Goal: Task Accomplishment & Management: Use online tool/utility

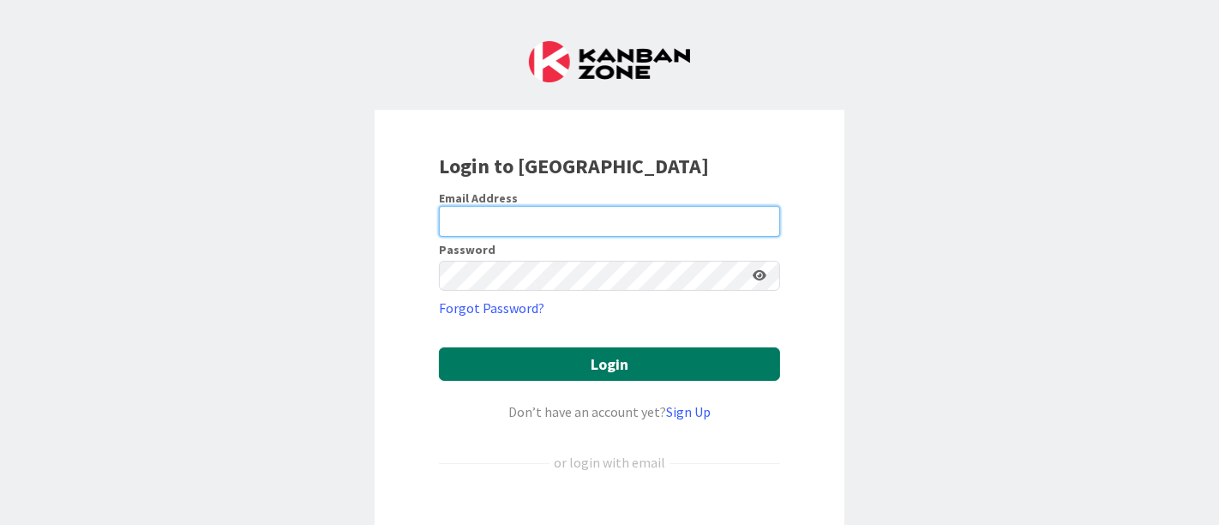
type input "[EMAIL_ADDRESS][PERSON_NAME][DOMAIN_NAME]"
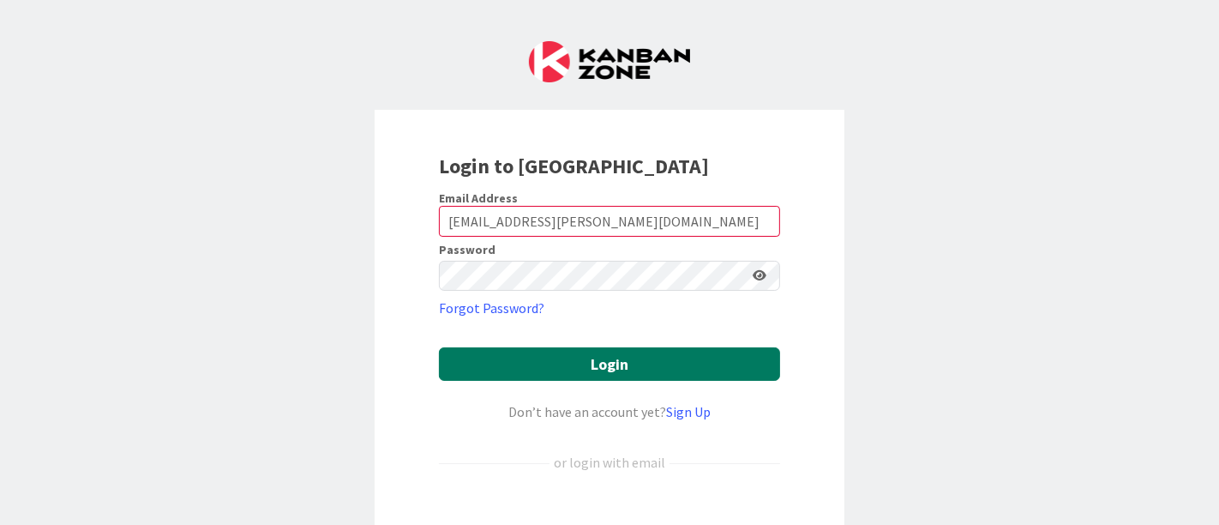
click at [578, 358] on button "Login" at bounding box center [609, 363] width 341 height 33
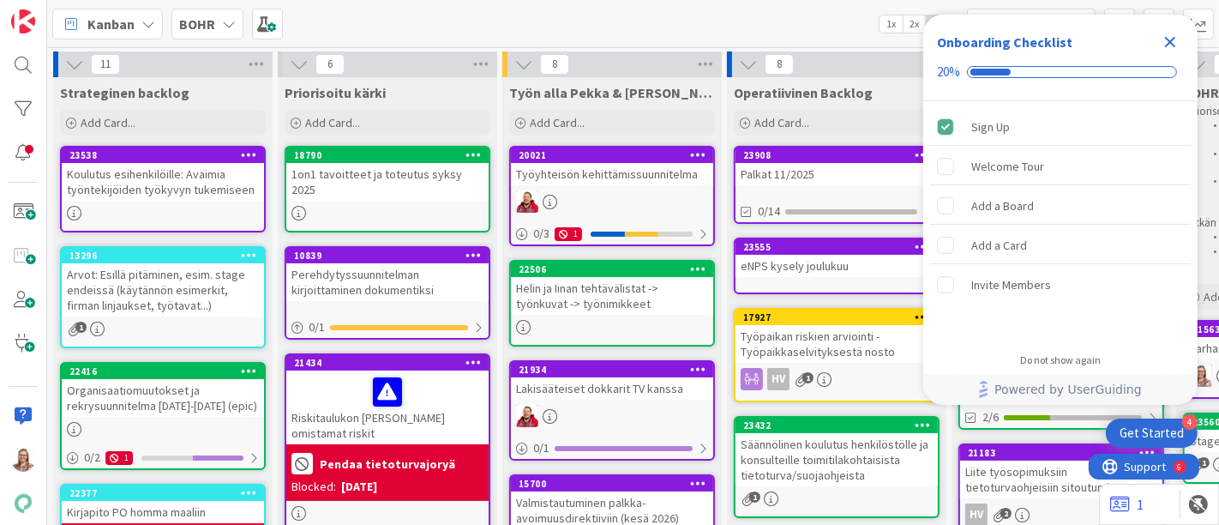
click at [1166, 40] on icon "Close Checklist" at bounding box center [1170, 42] width 11 height 11
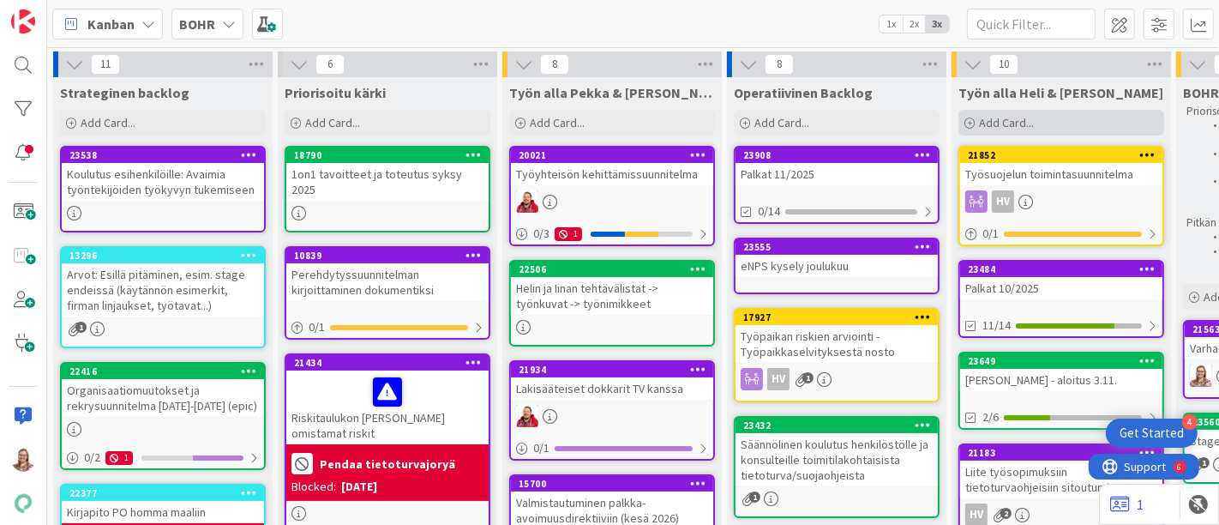
click at [1077, 123] on div "Add Card..." at bounding box center [1062, 123] width 206 height 26
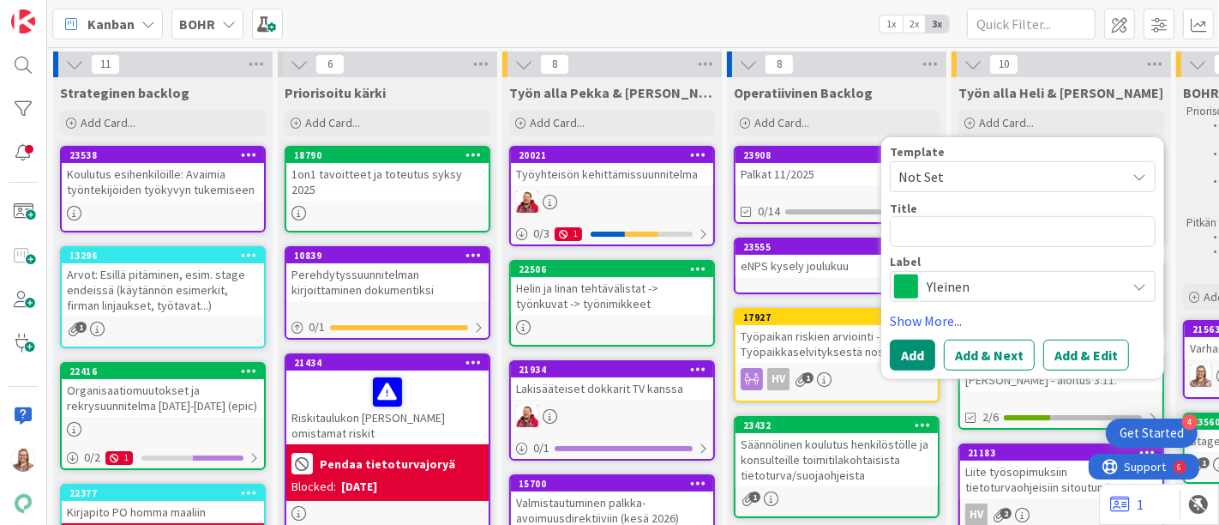
click at [938, 278] on span "Yleinen" at bounding box center [1022, 286] width 190 height 24
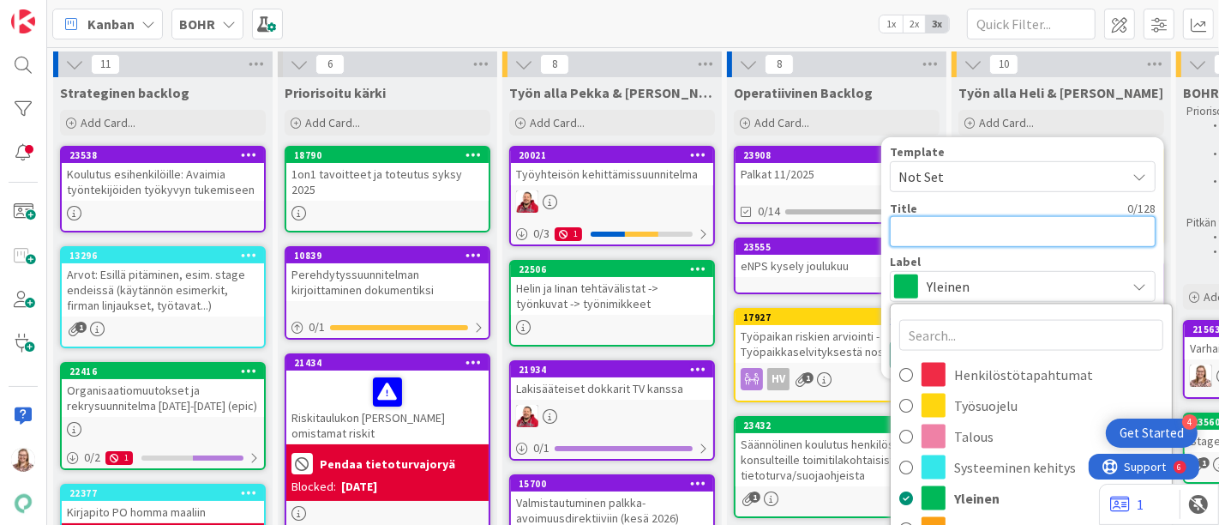
click at [916, 219] on textarea at bounding box center [1023, 231] width 266 height 31
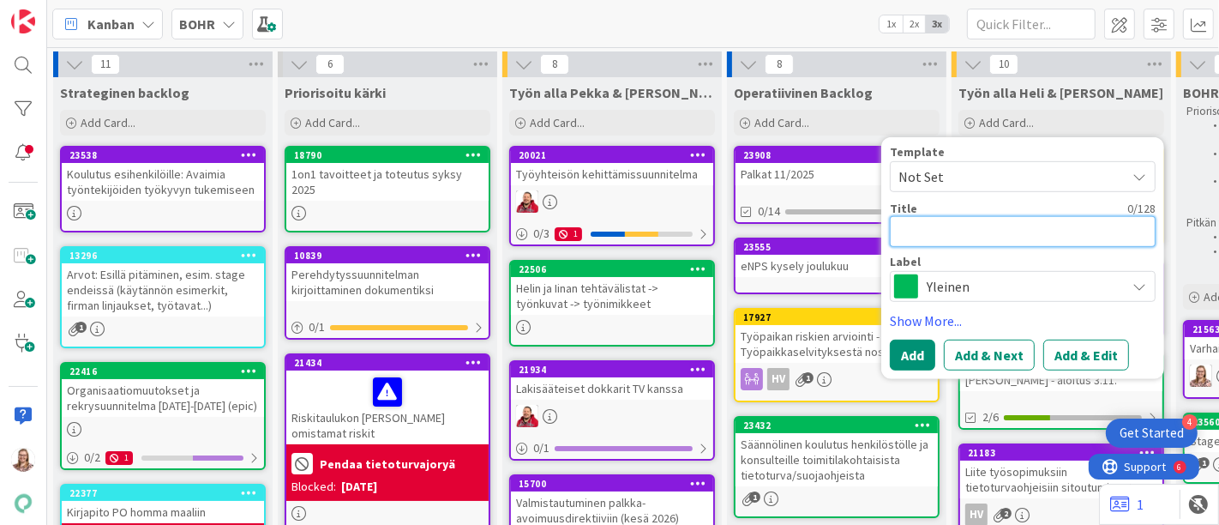
type textarea "x"
type textarea "S"
type textarea "x"
type textarea "St"
type textarea "x"
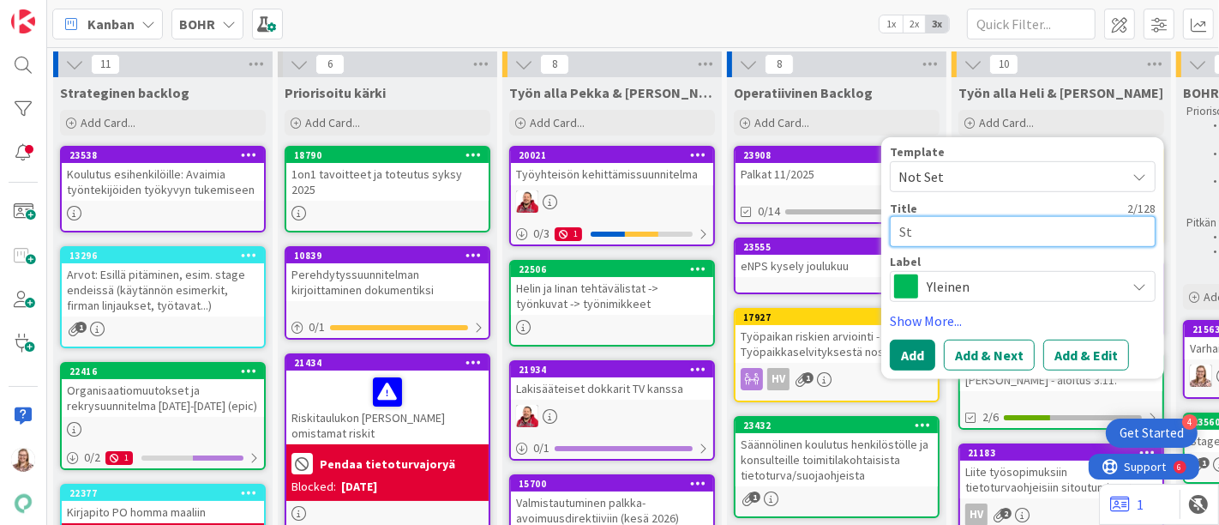
type textarea "Str"
type textarea "x"
type textarea "Stra"
type textarea "x"
type textarea "Strat"
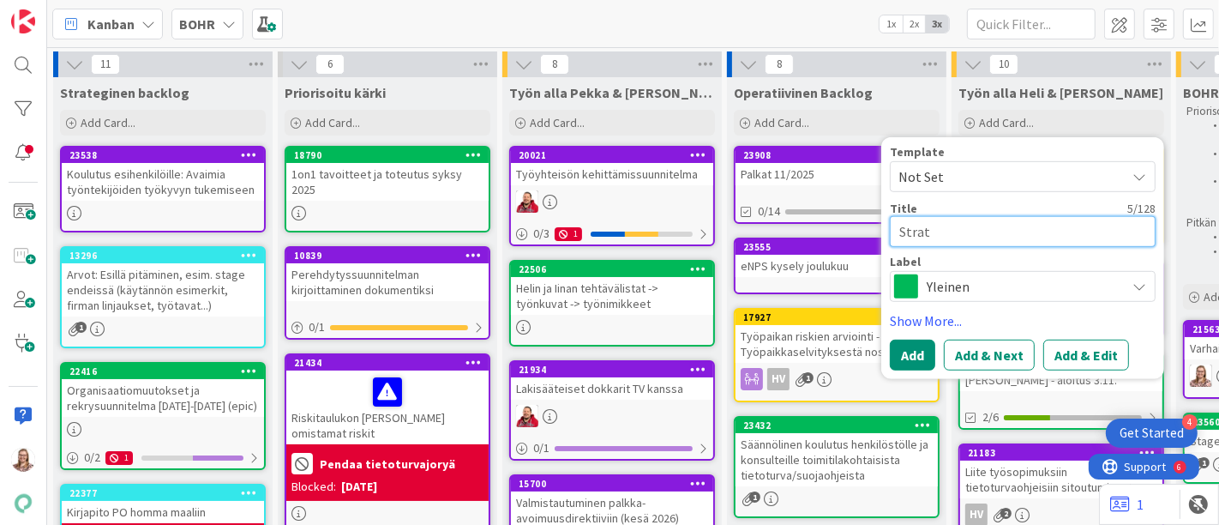
type textarea "x"
type textarea "Strate"
type textarea "x"
type textarea "Strateg"
type textarea "x"
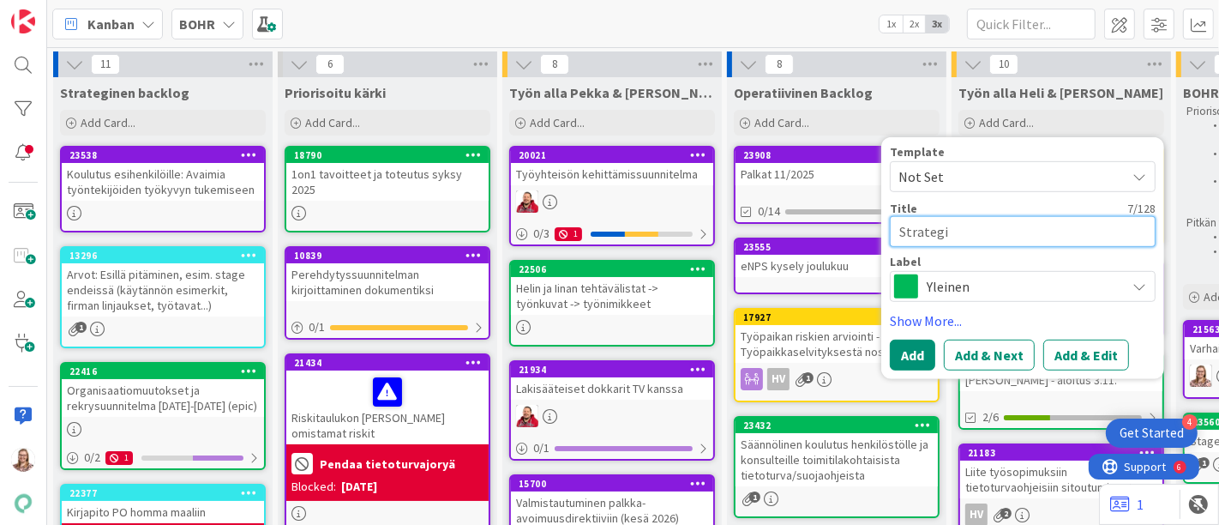
type textarea "Strategia"
type textarea "x"
type textarea "Strategia"
type textarea "x"
type textarea "Strategia j"
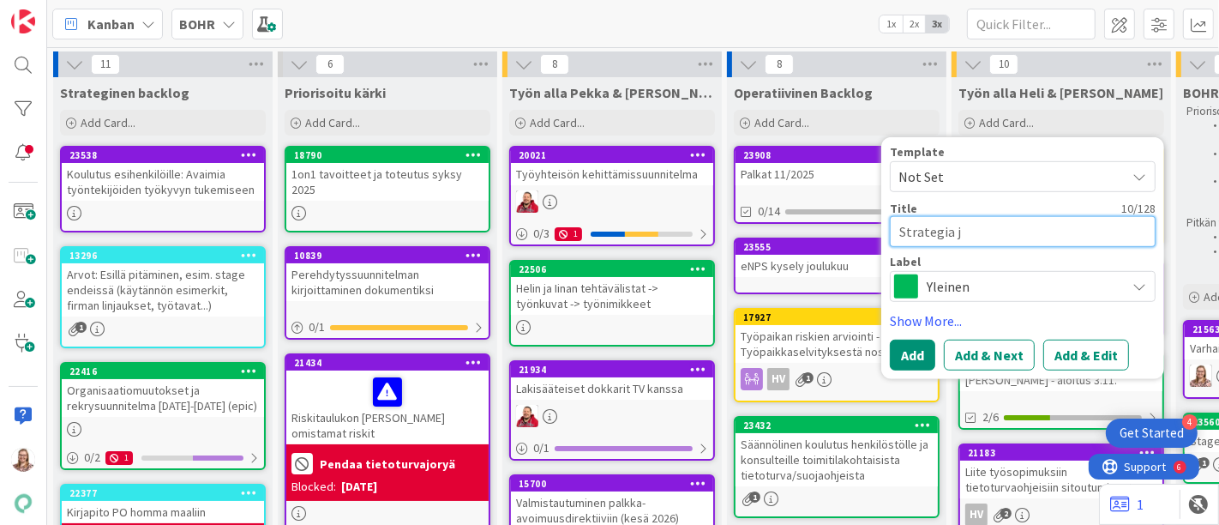
type textarea "x"
type textarea "Strategia ja"
type textarea "x"
type textarea "Strategia ja"
type textarea "x"
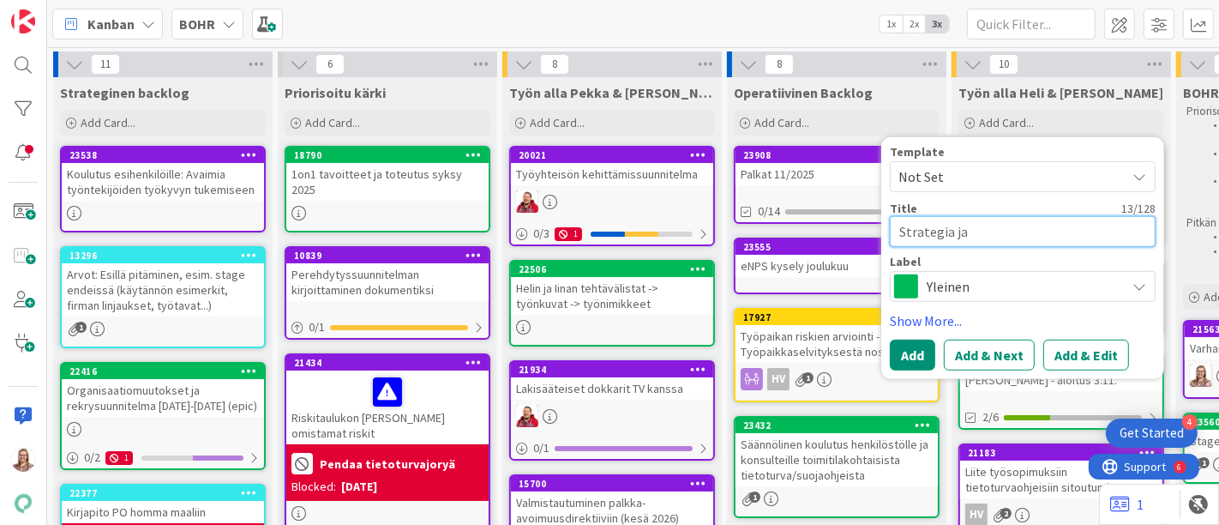
type textarea "Strategia ja t"
type textarea "x"
type textarea "Strategia ja tu"
type textarea "x"
type textarea "Strategia ja tuo"
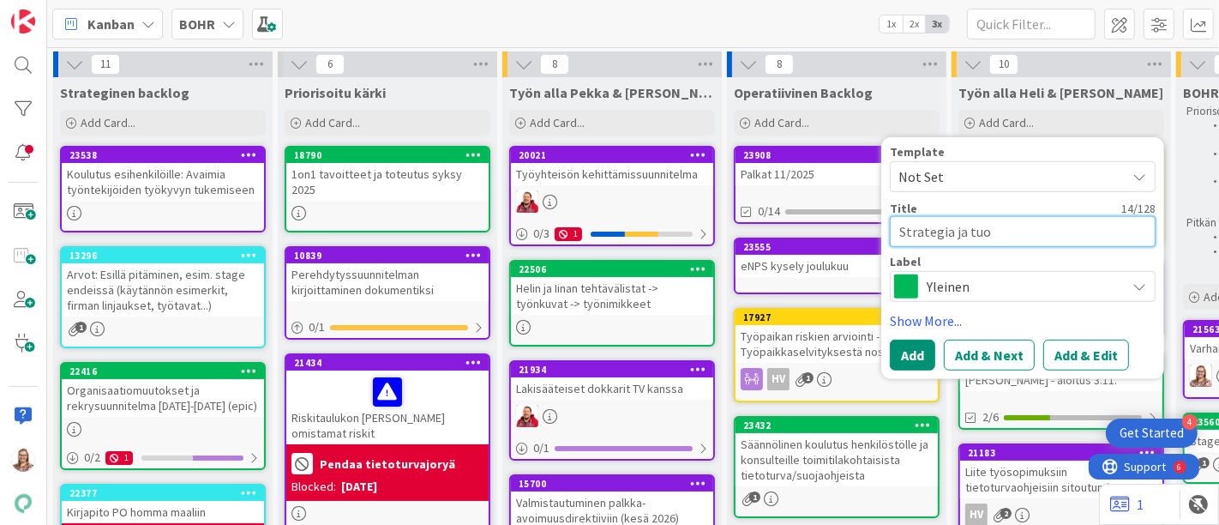
type textarea "x"
type textarea "Strategia ja tuot"
type textarea "x"
type textarea "Strategia ja tuote"
type textarea "x"
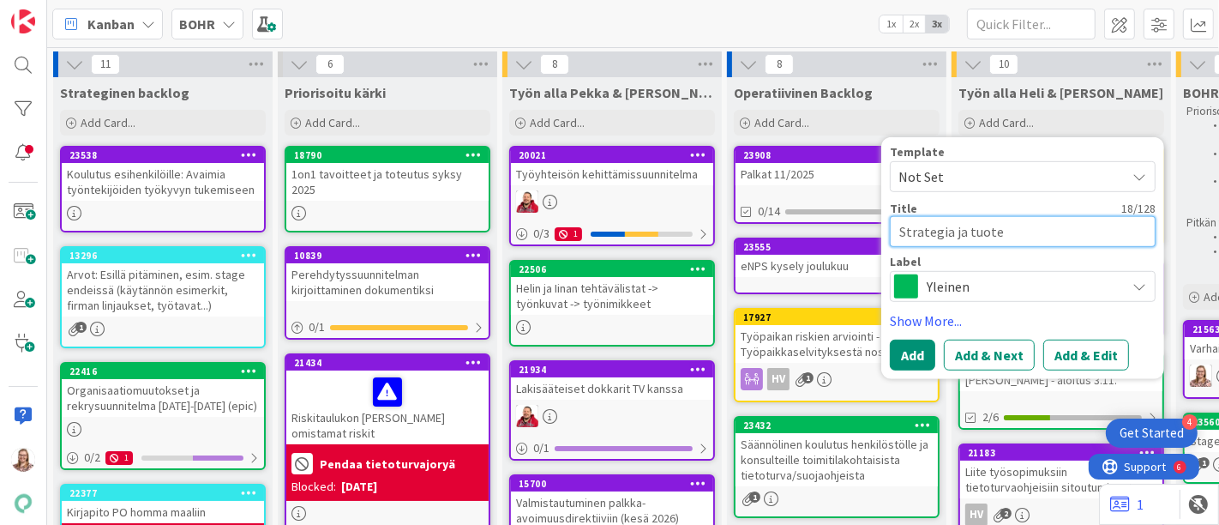
type textarea "Strategia ja tuotek"
type textarea "x"
type textarea "Strategia ja tuoteko"
type textarea "x"
type textarea "Strategia ja tuotekoi"
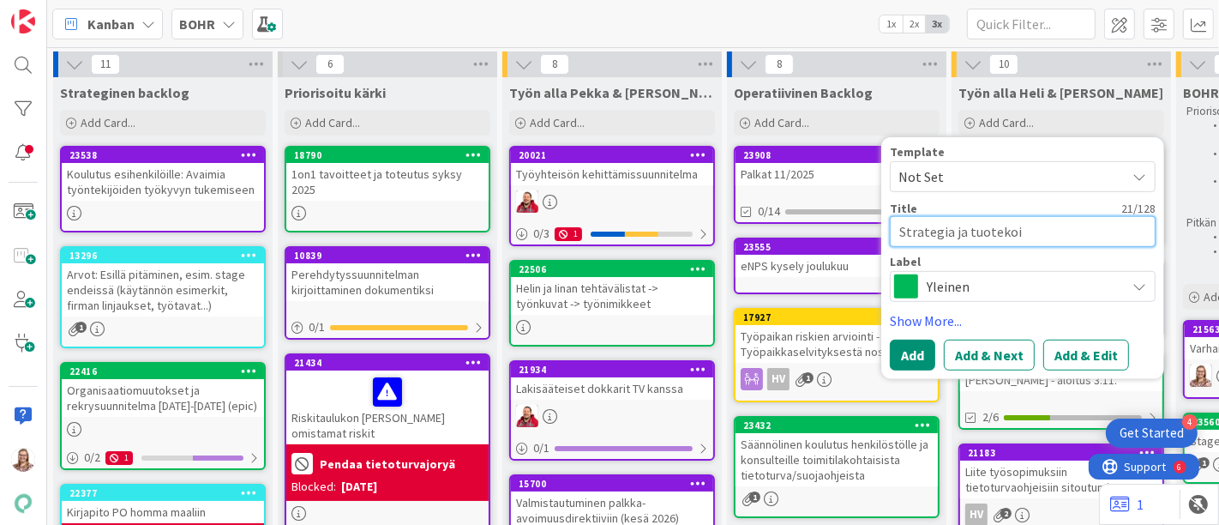
type textarea "x"
type textarea "Strategia ja tuoteko"
type textarea "x"
type textarea "Strategia ja tuotekou"
type textarea "x"
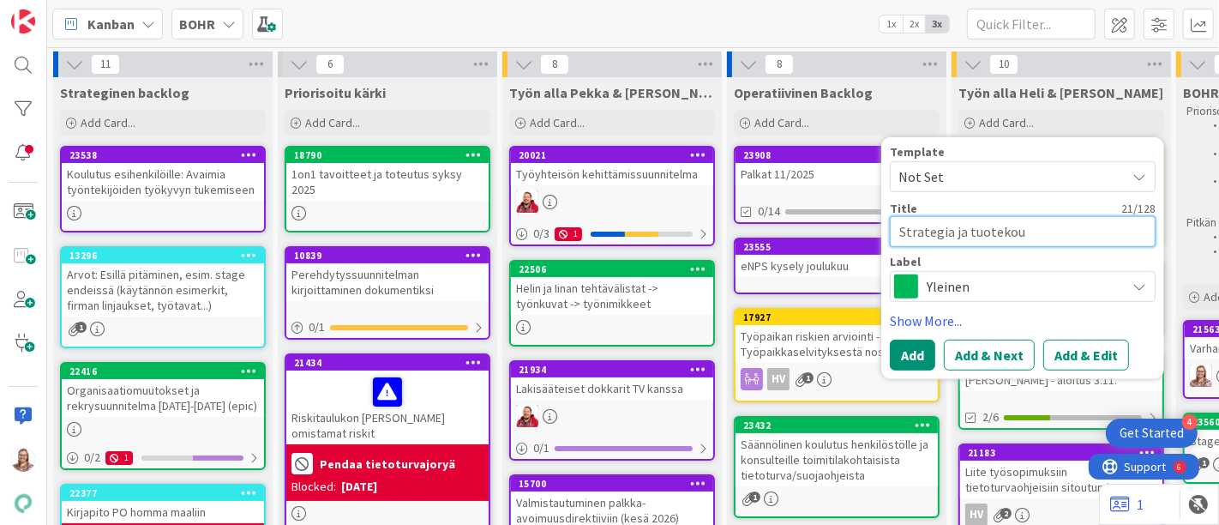
type textarea "Strategia ja tuotekoul"
type textarea "x"
type textarea "Strategia ja tuotekoulu"
type textarea "x"
type textarea "Strategia ja tuotekoulut"
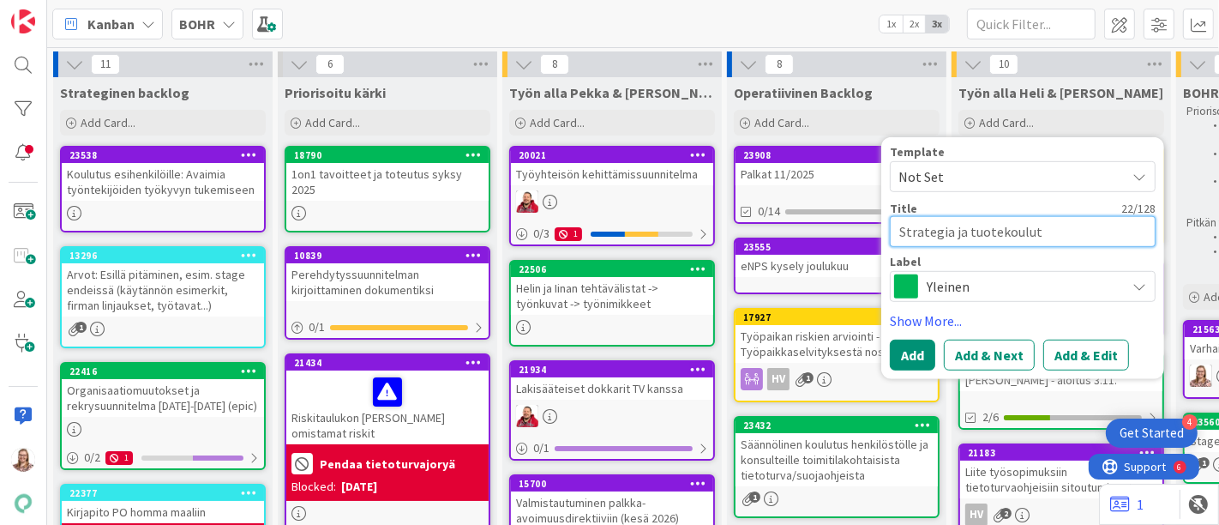
type textarea "x"
type textarea "Strategia ja tuotekoulutu"
type textarea "x"
type textarea "Strategia ja tuotekoulutujs"
type textarea "x"
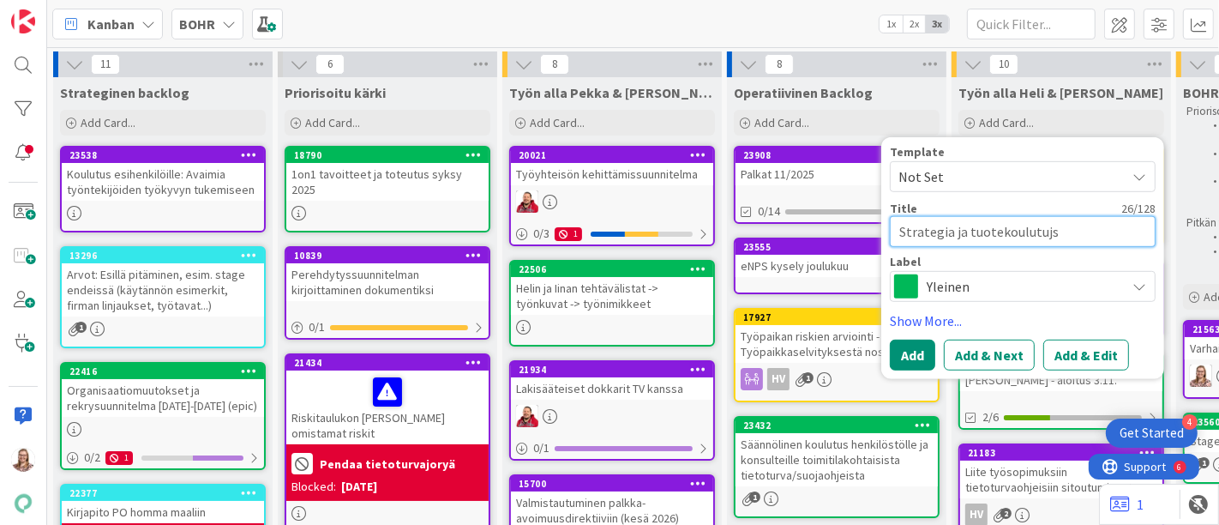
type textarea "Strategia ja tuotekoulutujse"
type textarea "x"
type textarea "Strategia ja tuotekoulutujs"
type textarea "x"
type textarea "Strategia ja tuotekoulutuj"
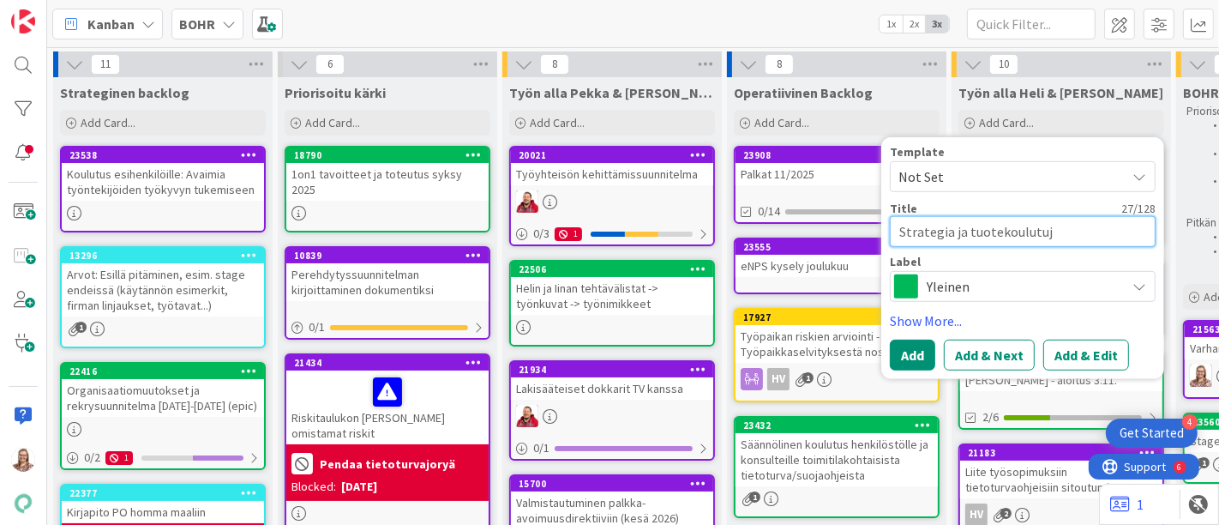
type textarea "x"
type textarea "Strategia ja tuotekoulutu"
type textarea "x"
type textarea "Strategia ja tuotekoulutuk"
type textarea "x"
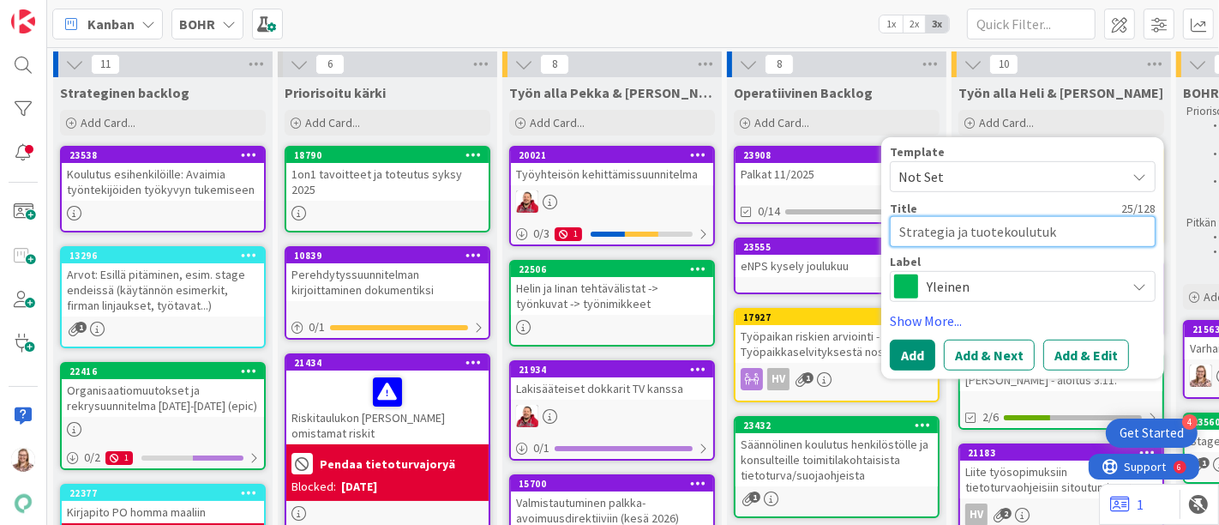
type textarea "Strategia ja tuotekoulutuks"
type textarea "x"
type textarea "Strategia ja tuotekoulutukse"
type textarea "x"
type textarea "Strategia ja tuotekoulutukset"
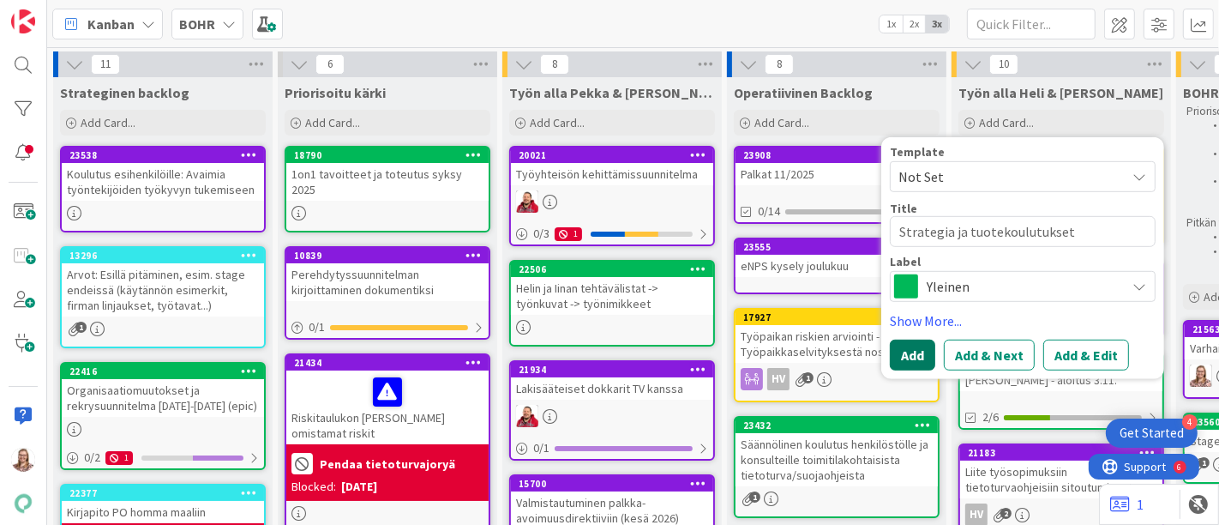
click at [923, 360] on button "Add" at bounding box center [912, 355] width 45 height 31
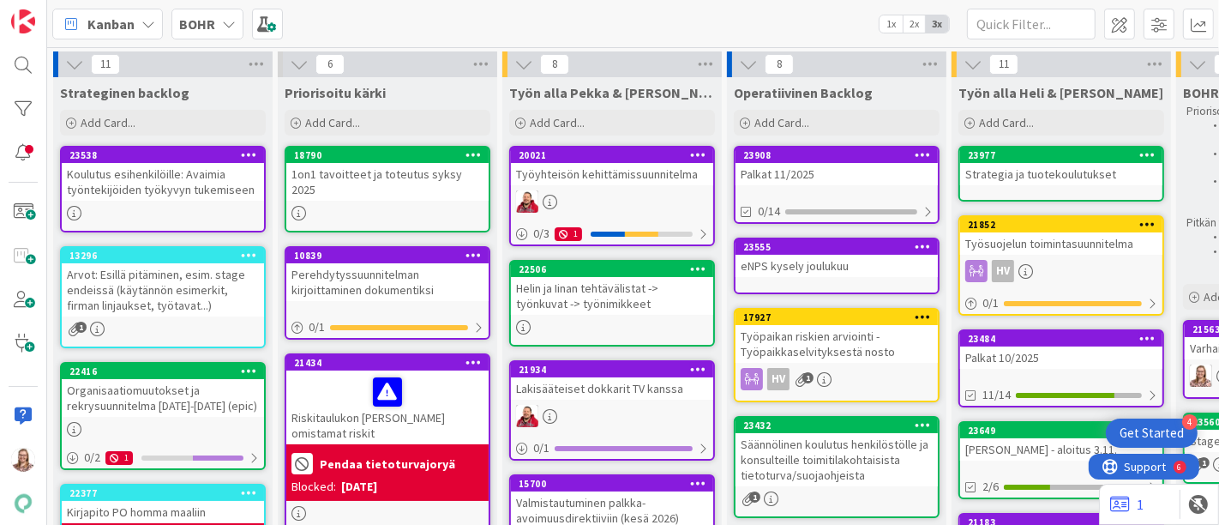
click at [1013, 163] on div "Strategia ja tuotekoulutukset" at bounding box center [1061, 174] width 202 height 22
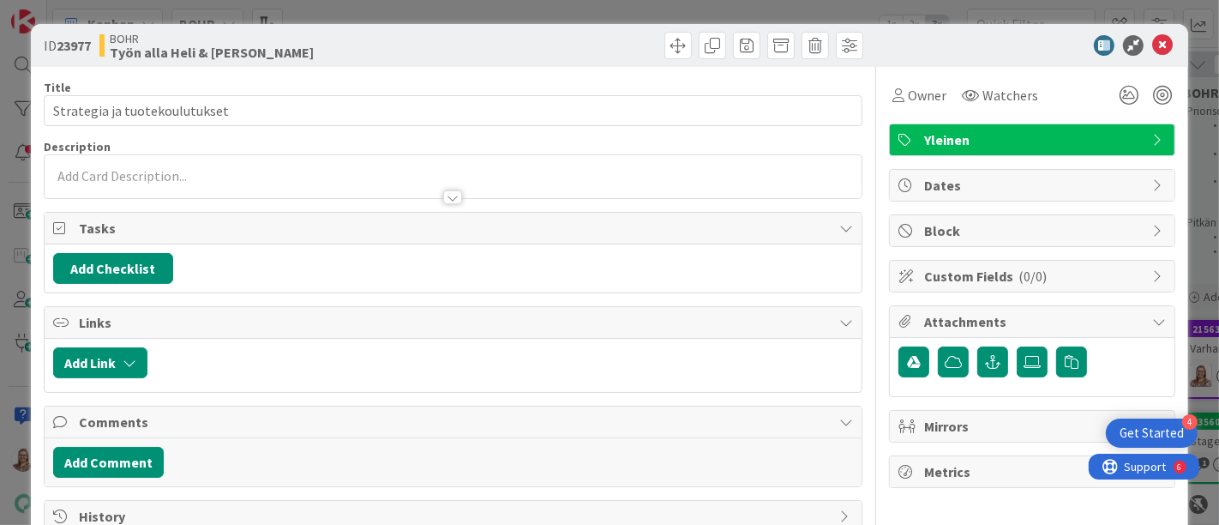
click at [147, 180] on div at bounding box center [454, 189] width 818 height 18
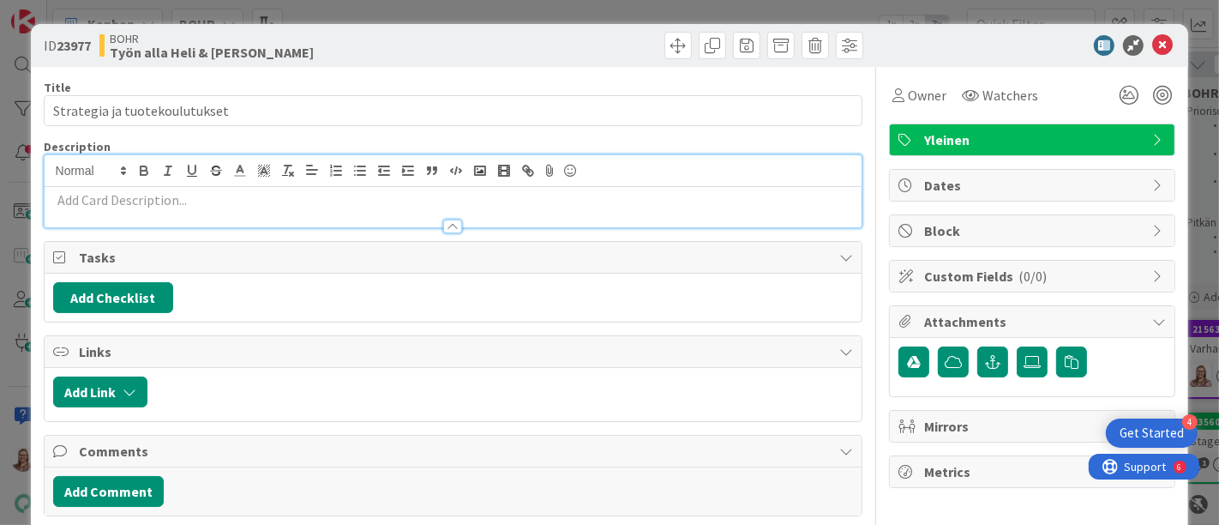
click at [163, 209] on div at bounding box center [454, 218] width 818 height 18
click at [168, 172] on div "[PERSON_NAME] just joined" at bounding box center [454, 191] width 818 height 72
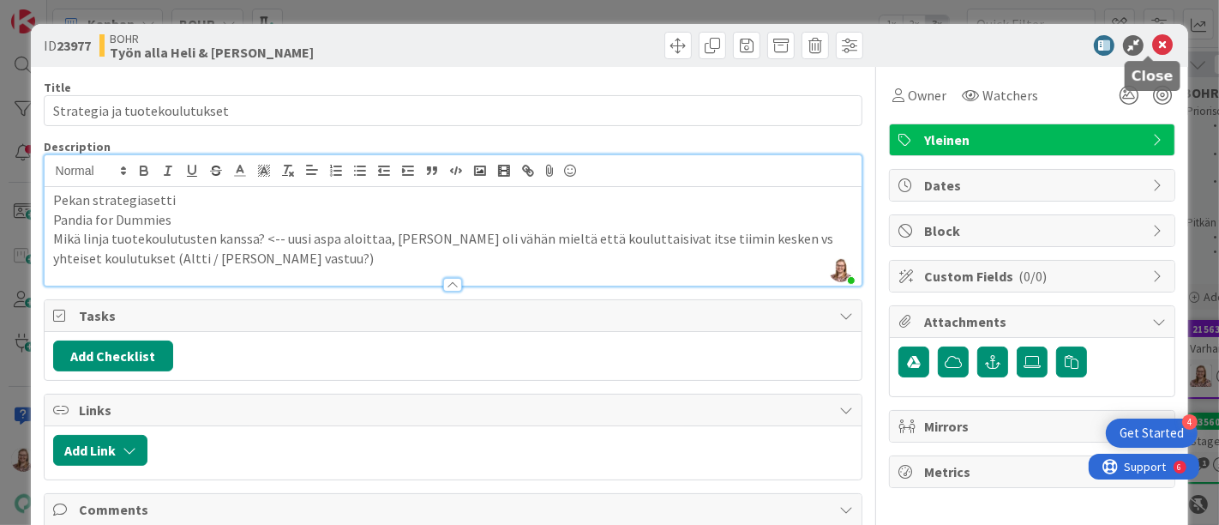
click at [1152, 43] on icon at bounding box center [1162, 45] width 21 height 21
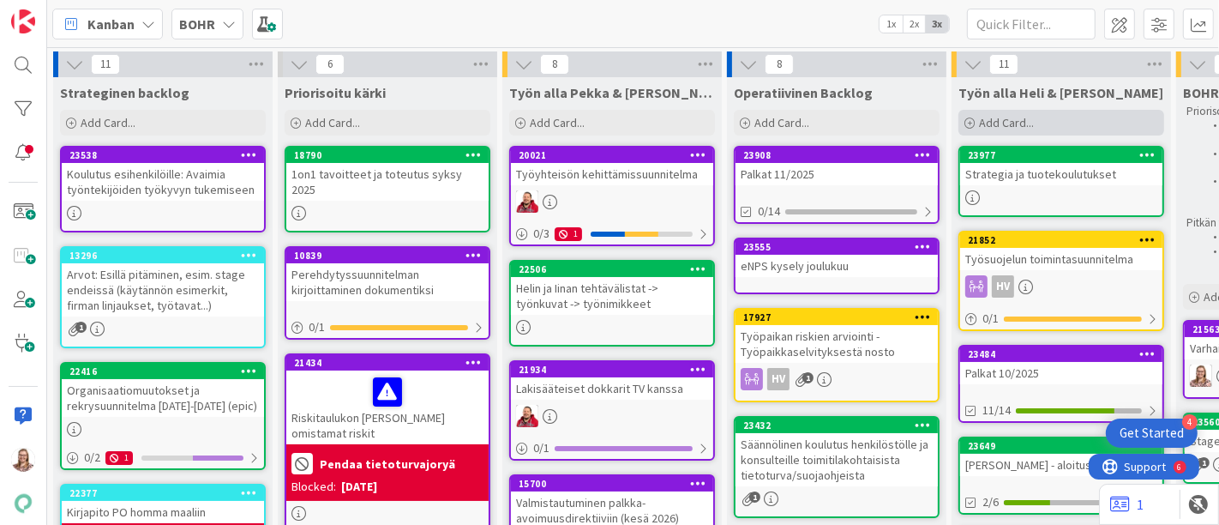
click at [998, 121] on span "Add Card..." at bounding box center [1006, 122] width 55 height 15
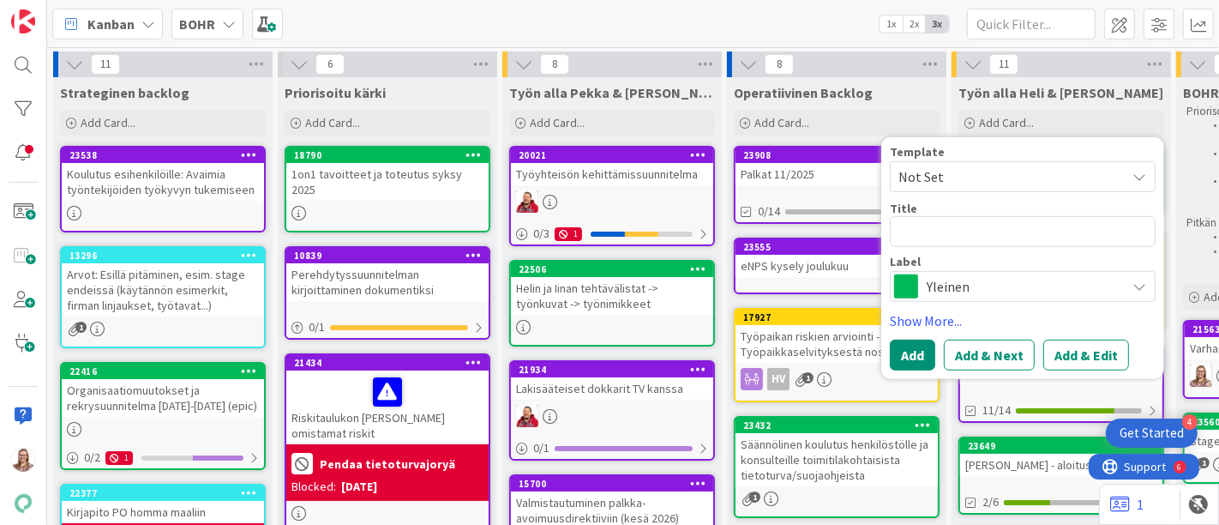
click at [947, 280] on span "Yleinen" at bounding box center [1022, 286] width 190 height 24
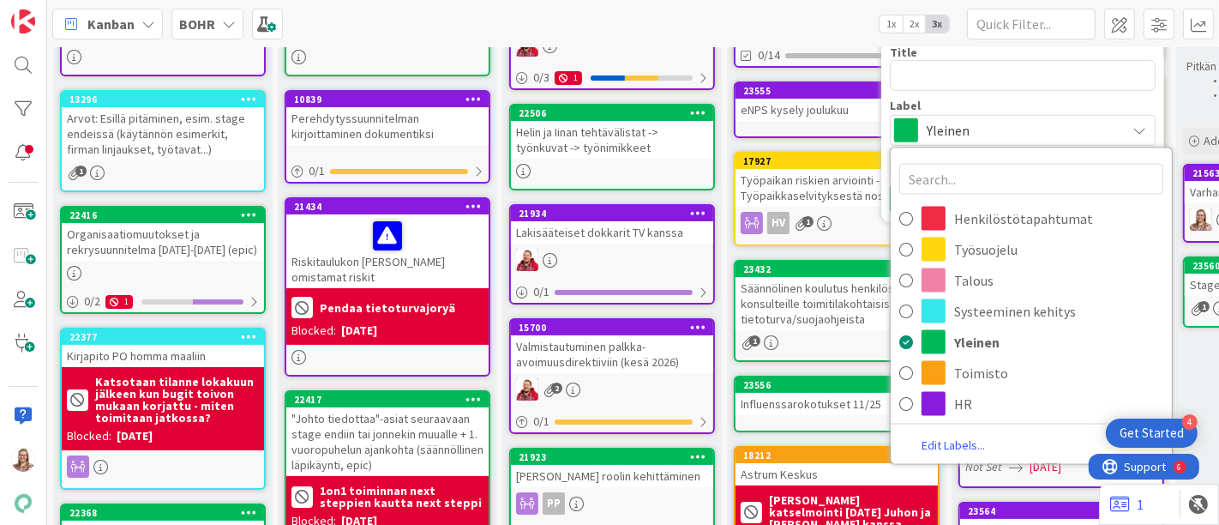
scroll to position [166, 0]
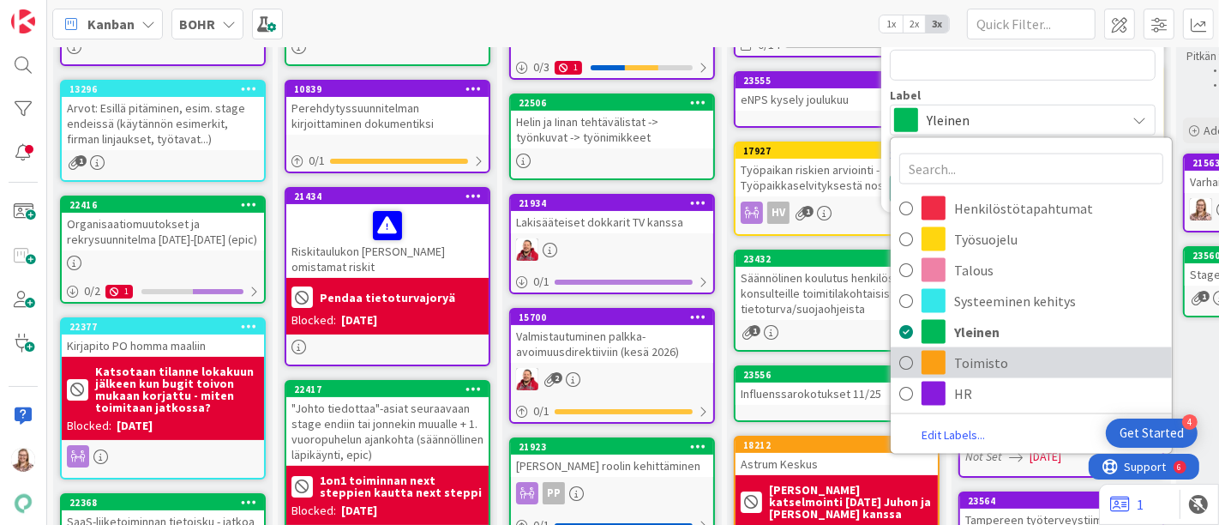
click at [1046, 359] on span "Toimisto" at bounding box center [1058, 363] width 209 height 26
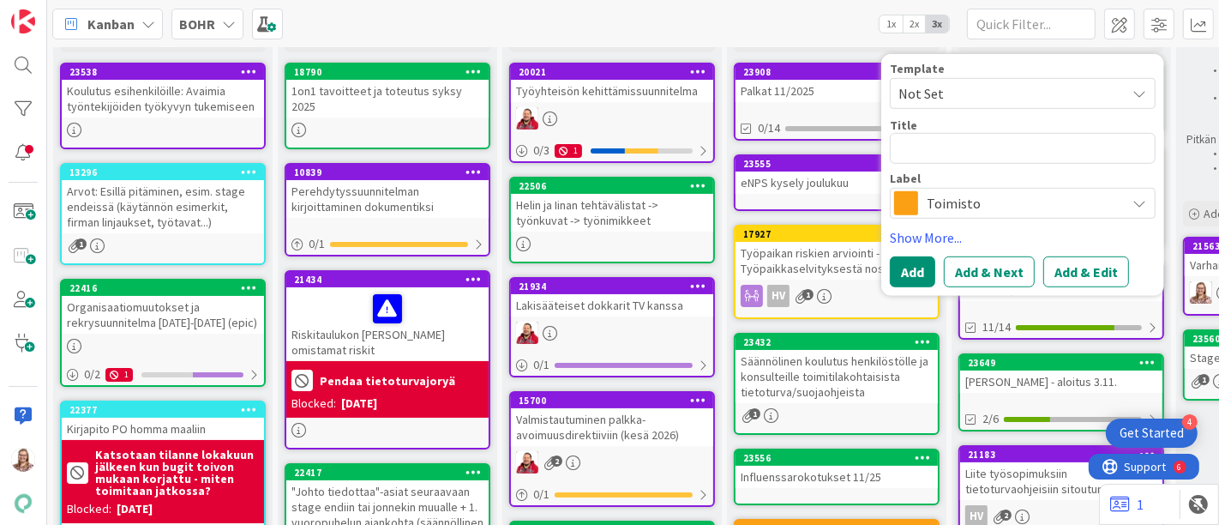
scroll to position [0, 0]
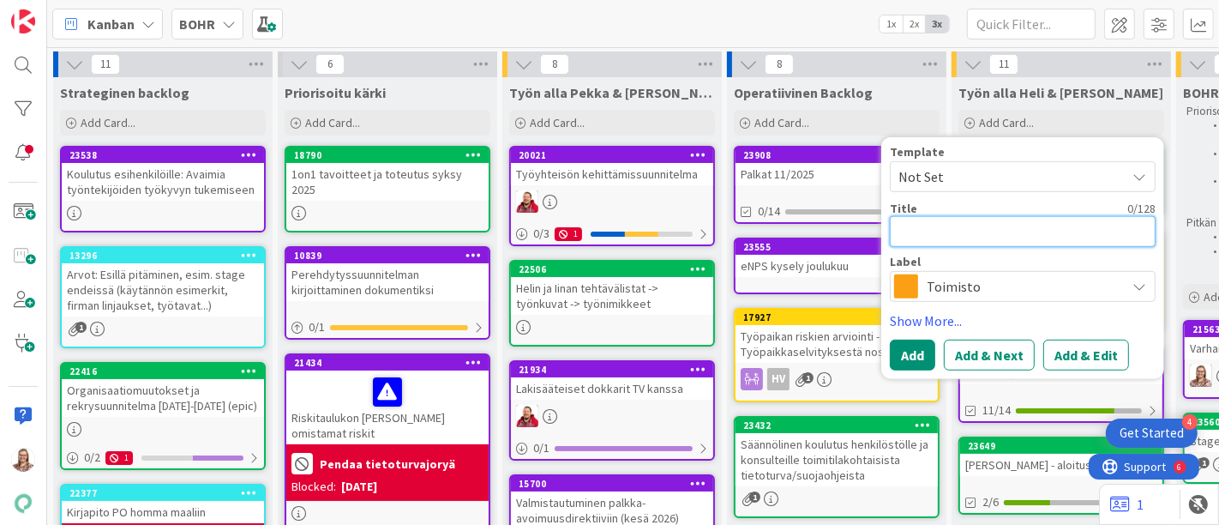
click at [938, 232] on textarea at bounding box center [1023, 231] width 266 height 31
type textarea "x"
type textarea "A"
type textarea "x"
type textarea "Al"
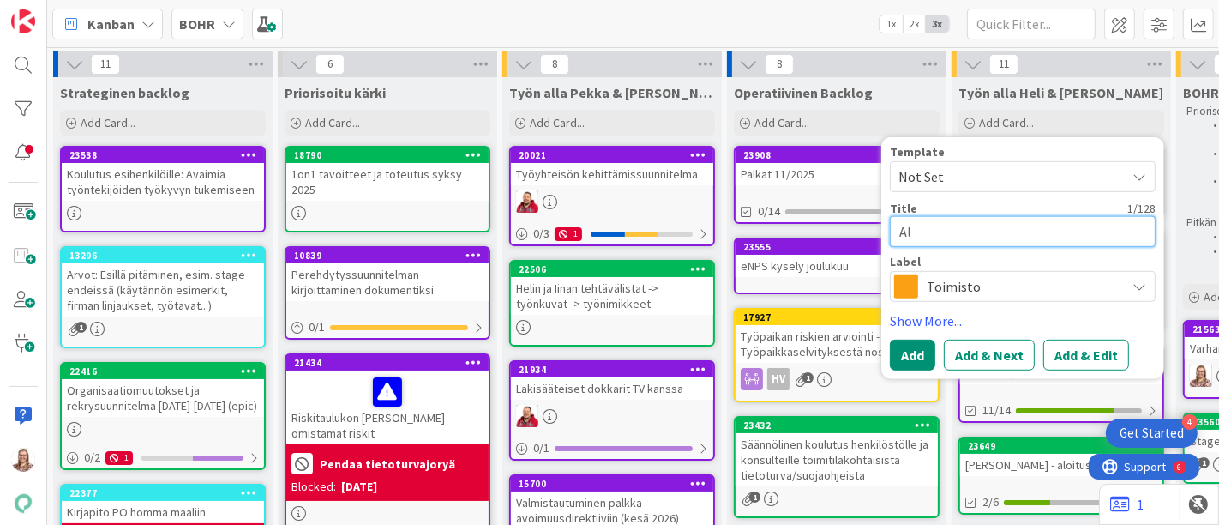
type textarea "x"
type textarea "Alt"
type textarea "x"
type textarea "Alti"
type textarea "x"
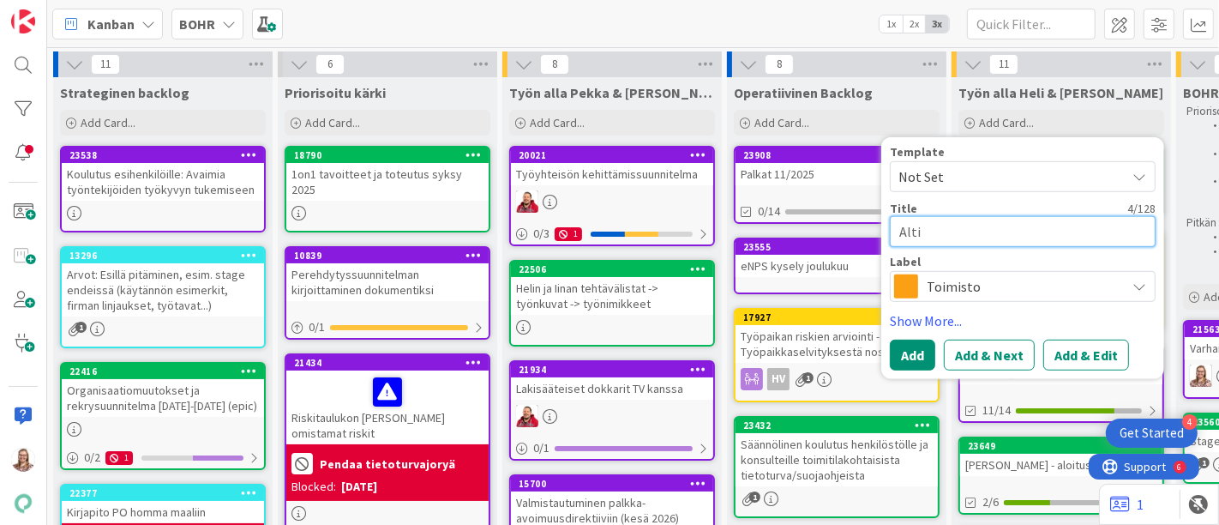
type textarea "Altin"
type textarea "x"
type textarea "Altin"
type textarea "x"
type textarea "Altin Le"
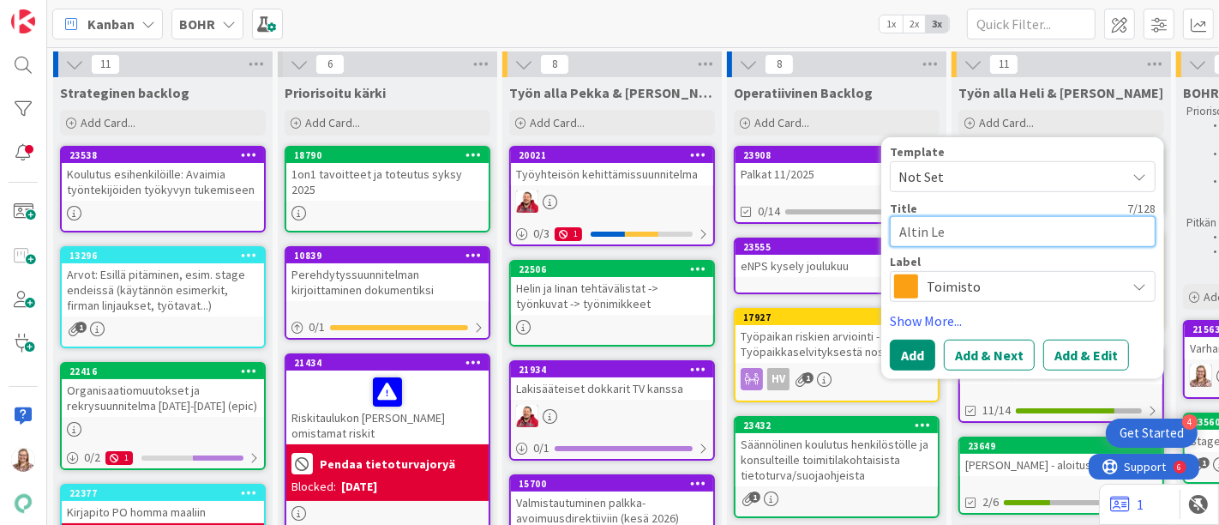
type textarea "x"
type textarea "Altin Levi"
type textarea "x"
type textarea "Altin Levi"
type textarea "x"
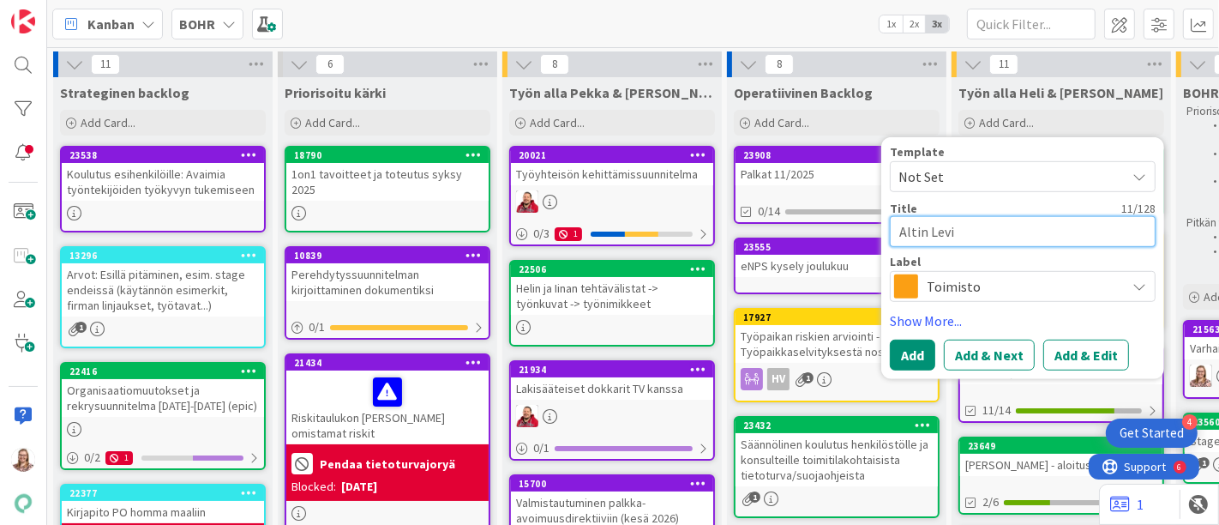
type textarea "Altin Levi v"
type textarea "x"
type textarea "[PERSON_NAME] va"
type textarea "x"
type textarea "[PERSON_NAME] var"
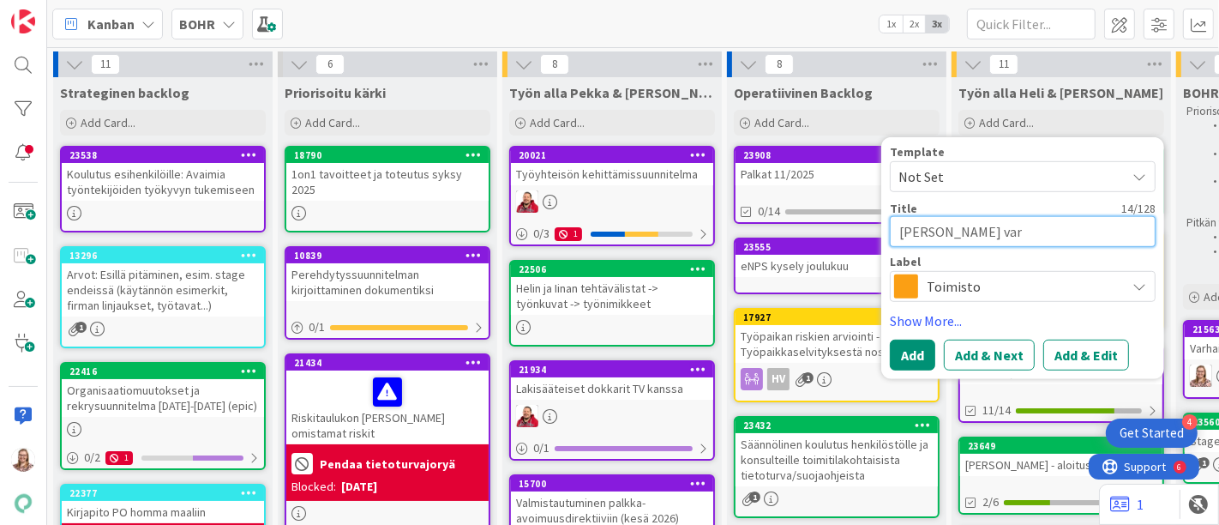
type textarea "x"
type textarea "Altin Levi vara"
type textarea "x"
type textarea "Altin Levi varau"
type textarea "x"
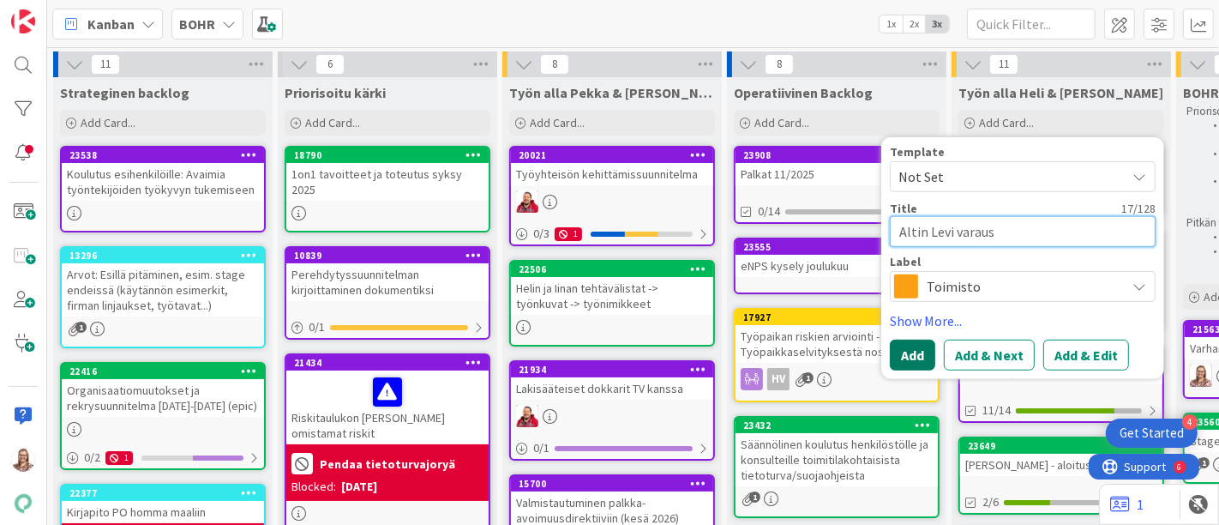
type textarea "Altin Levi varaus"
click at [913, 352] on button "Add" at bounding box center [912, 355] width 45 height 31
